Goal: Find specific page/section: Find specific page/section

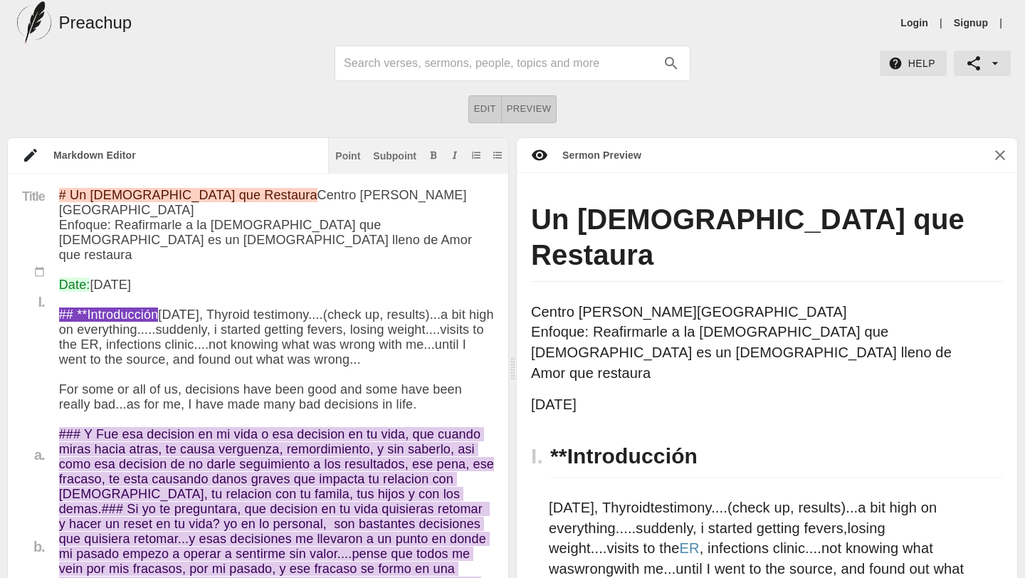
scroll to position [14, 0]
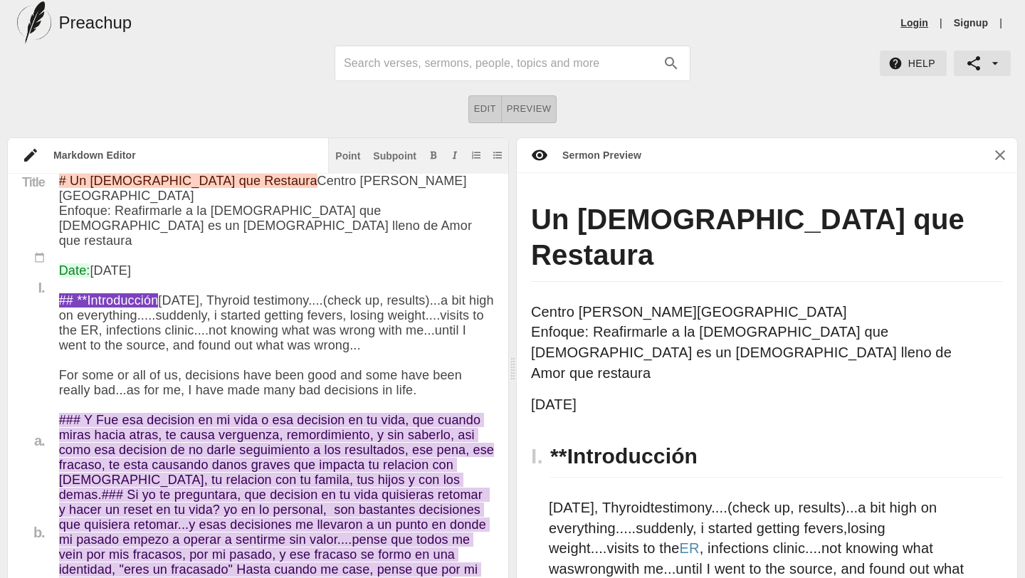
click at [912, 23] on link "Login" at bounding box center [914, 23] width 28 height 14
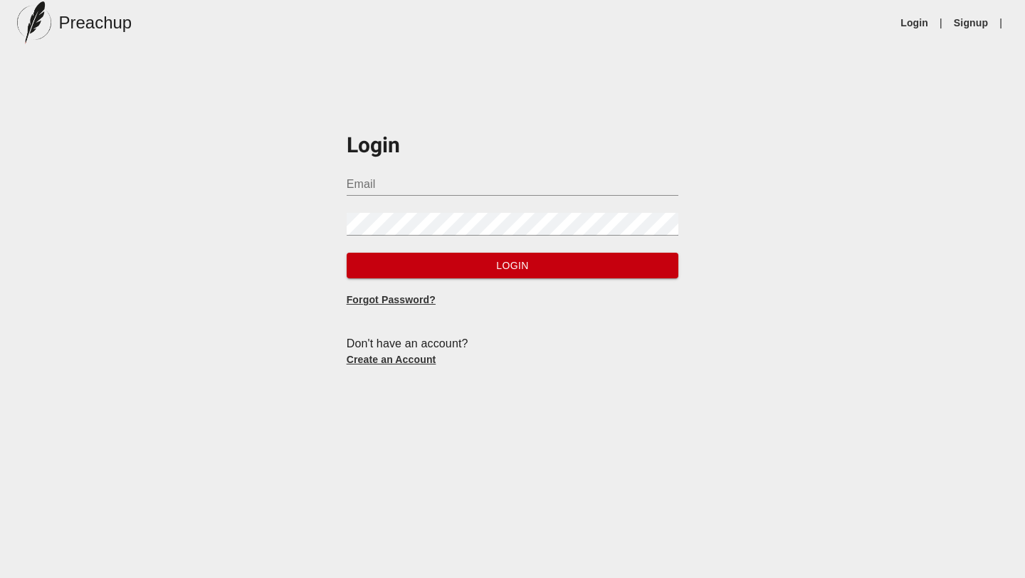
type input "[EMAIL_ADDRESS][DOMAIN_NAME]"
click at [468, 265] on span "Login" at bounding box center [513, 266] width 310 height 18
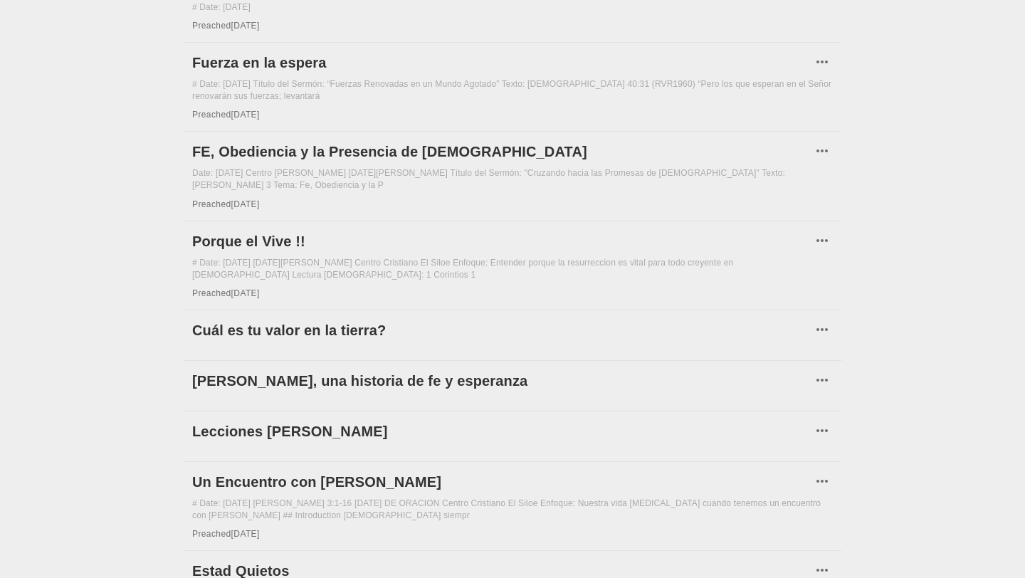
scroll to position [1230, 0]
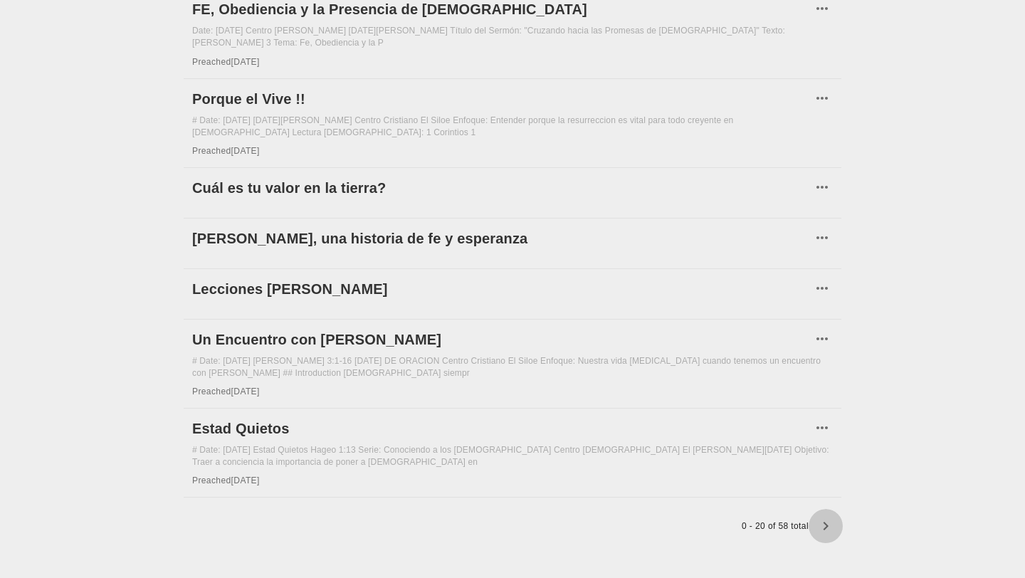
click at [824, 522] on icon "button" at bounding box center [825, 526] width 5 height 9
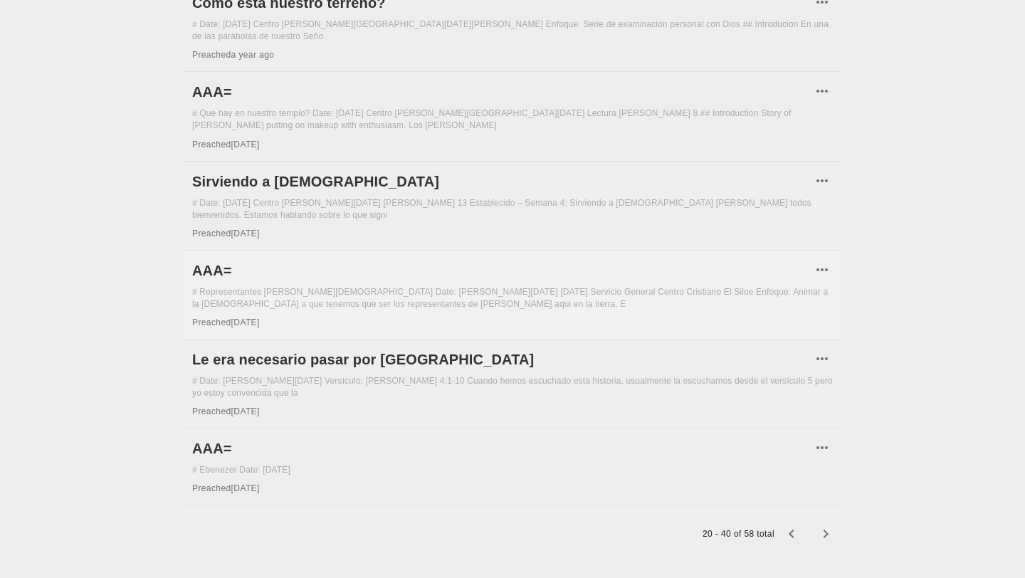
scroll to position [1396, 0]
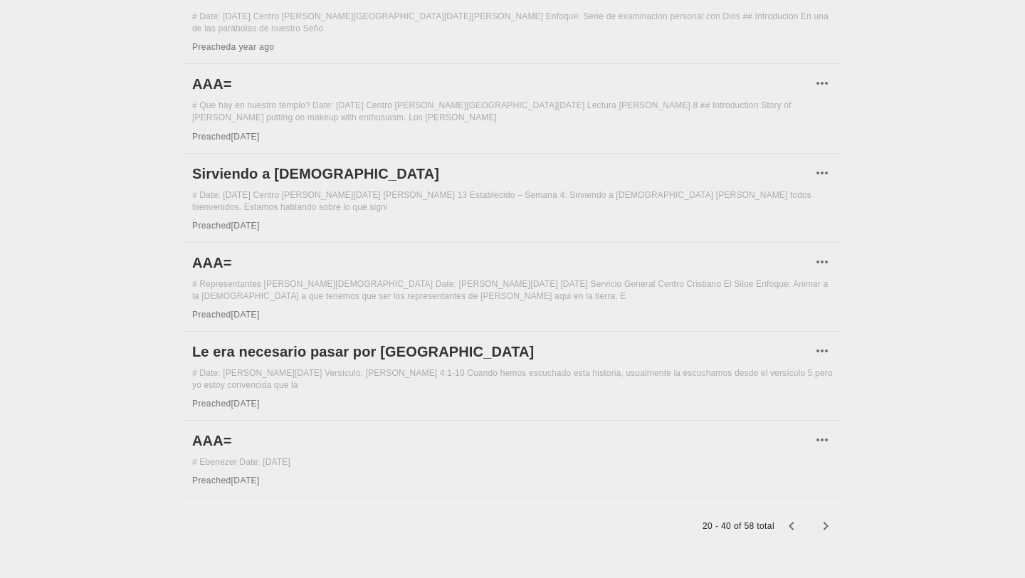
click at [828, 517] on icon "button" at bounding box center [825, 525] width 17 height 17
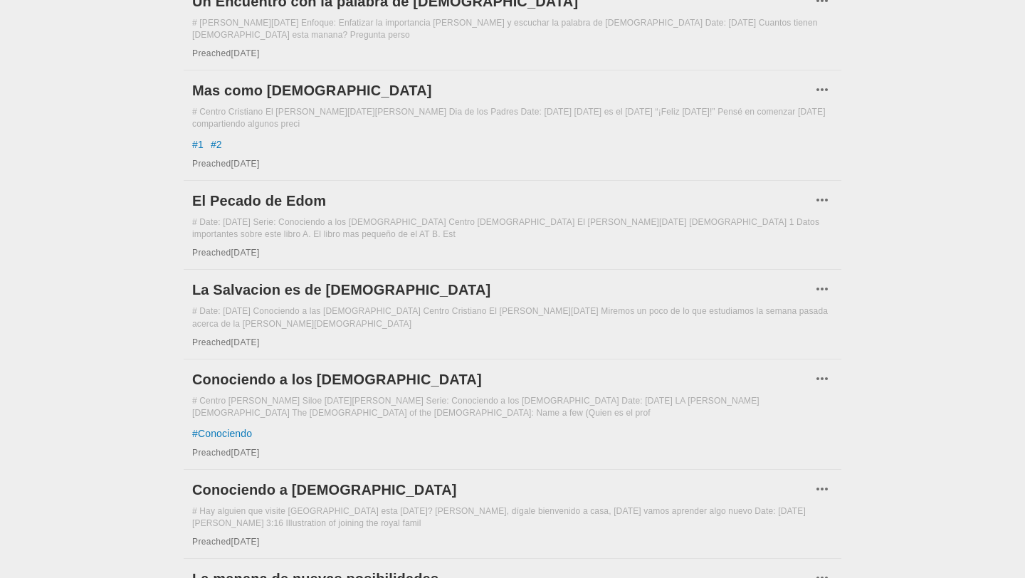
scroll to position [1303, 0]
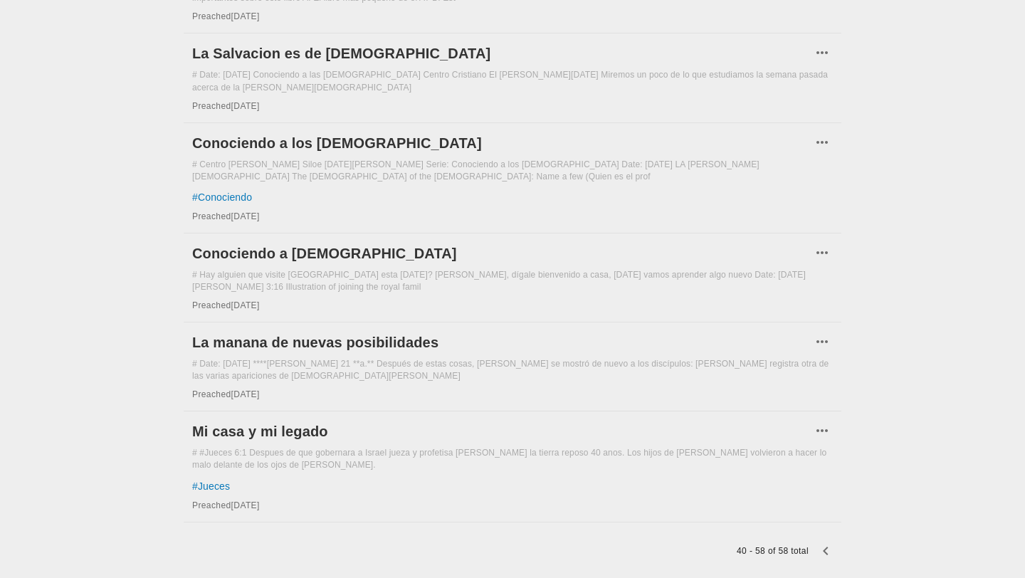
click at [826, 542] on icon "button" at bounding box center [825, 550] width 17 height 17
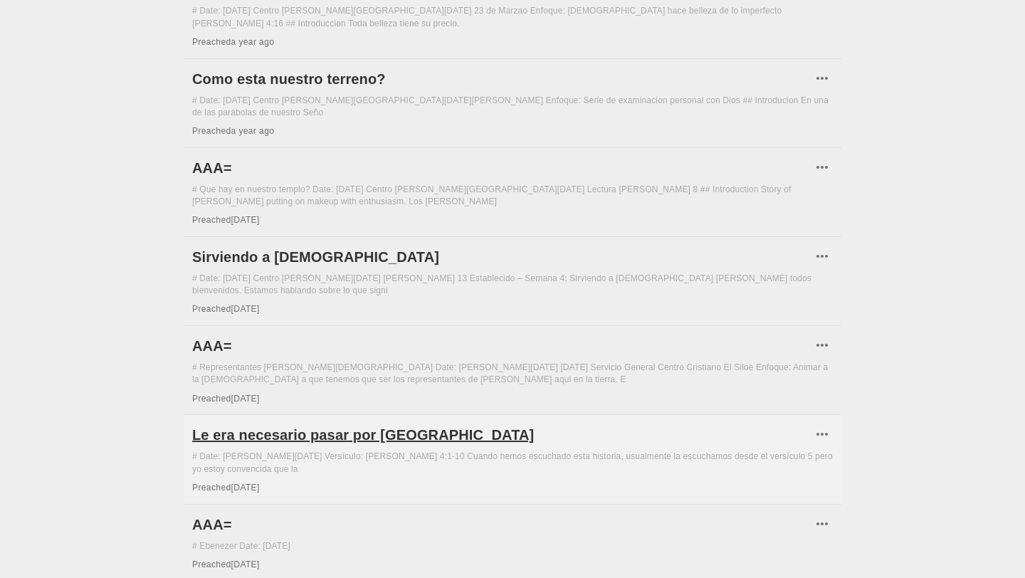
scroll to position [1386, 0]
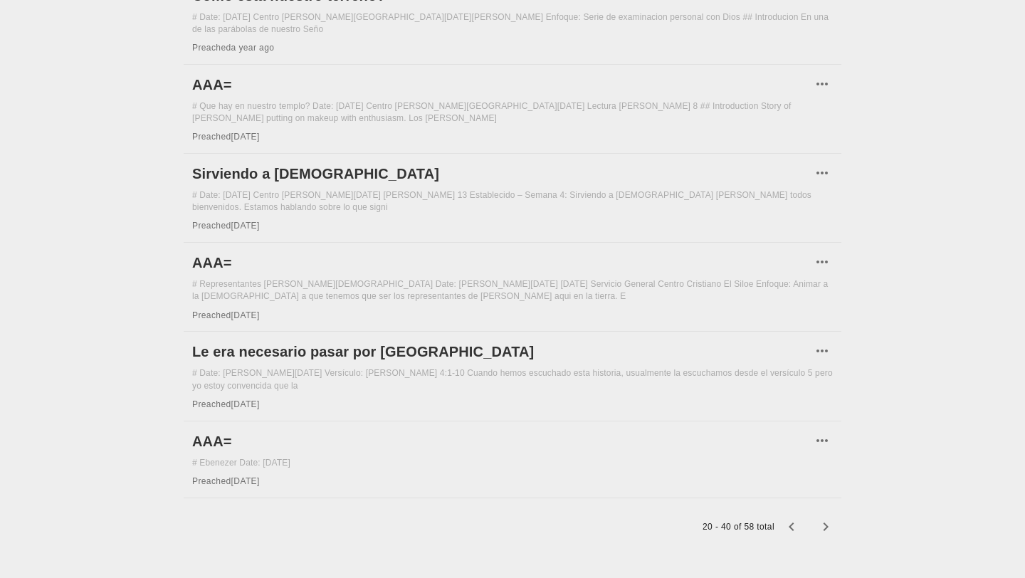
click at [789, 518] on icon "button" at bounding box center [791, 526] width 17 height 17
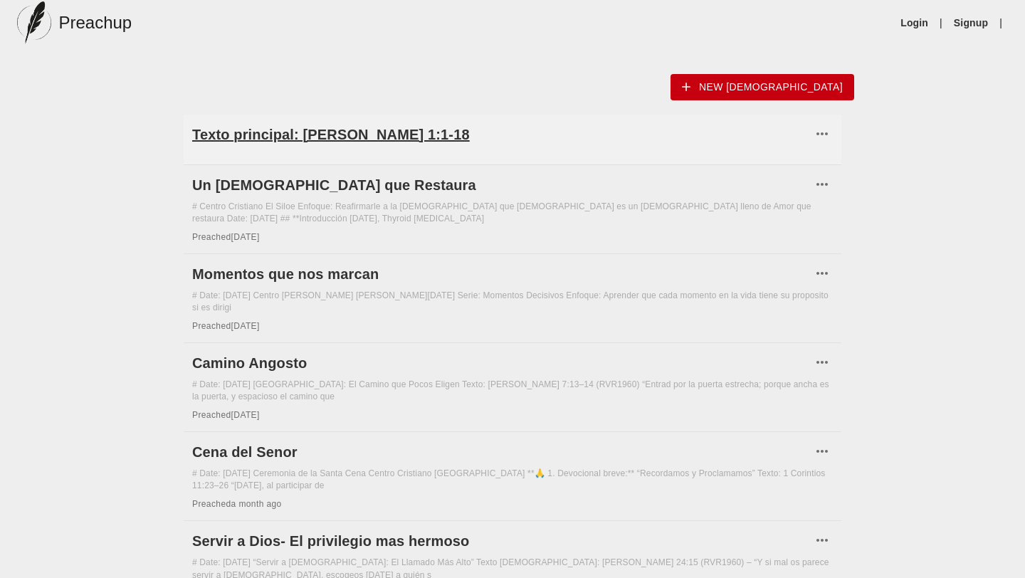
click at [411, 134] on h6 "Texto principal: [PERSON_NAME] 1:1-18" at bounding box center [501, 134] width 619 height 23
